Goal: Task Accomplishment & Management: Manage account settings

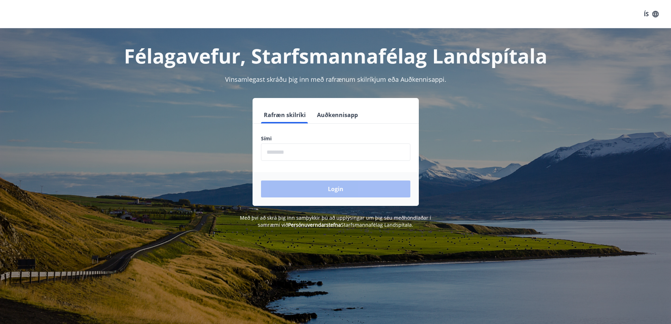
scroll to position [70, 0]
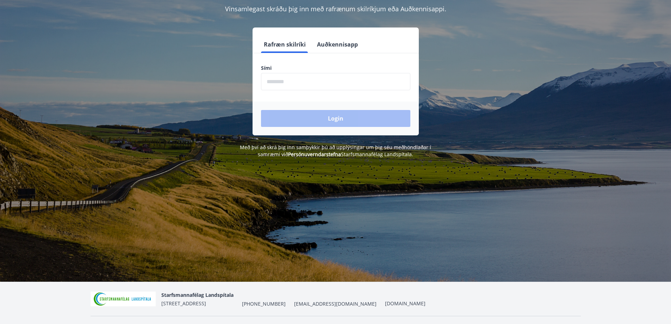
click at [367, 84] on input "phone" at bounding box center [335, 81] width 149 height 17
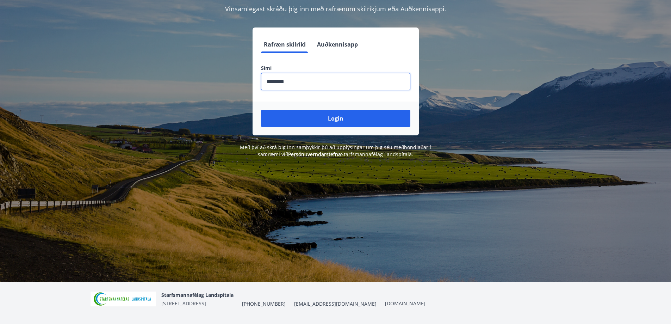
click at [261, 110] on button "Login" at bounding box center [335, 118] width 149 height 17
type input "********"
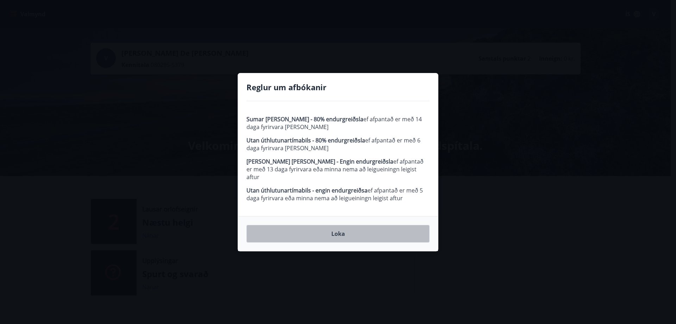
click at [343, 229] on button "Loka" at bounding box center [337, 234] width 183 height 18
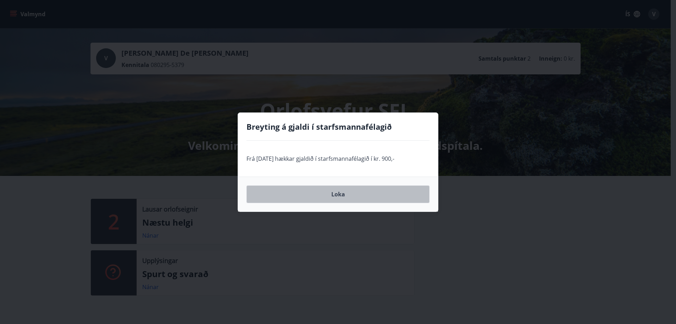
click at [338, 198] on button "Loka" at bounding box center [337, 194] width 183 height 18
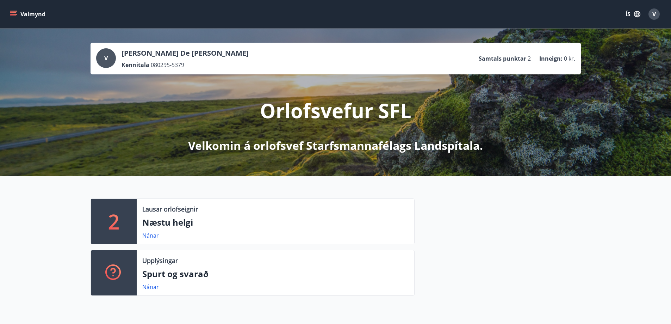
click at [634, 12] on icon "button" at bounding box center [637, 14] width 8 height 8
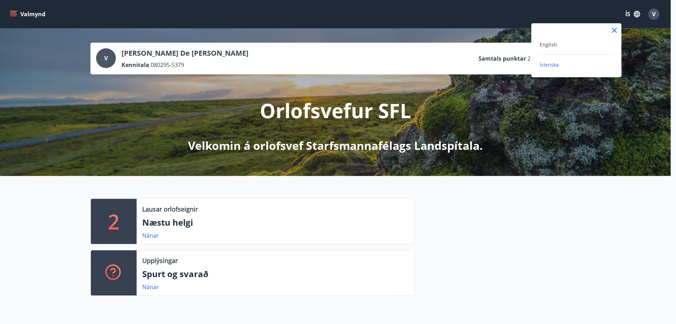
click at [30, 10] on div at bounding box center [338, 162] width 676 height 324
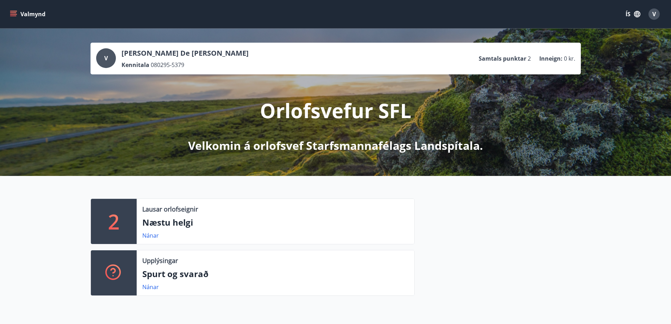
click at [23, 13] on button "Valmynd" at bounding box center [28, 14] width 40 height 13
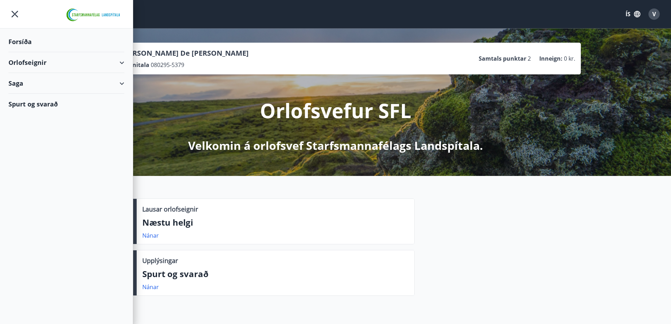
click at [656, 16] on div "V" at bounding box center [653, 13] width 11 height 11
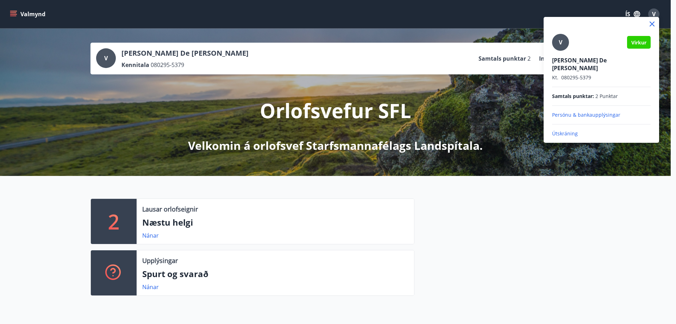
click at [558, 130] on p "Útskráning" at bounding box center [601, 133] width 99 height 7
